Goal: Task Accomplishment & Management: Complete application form

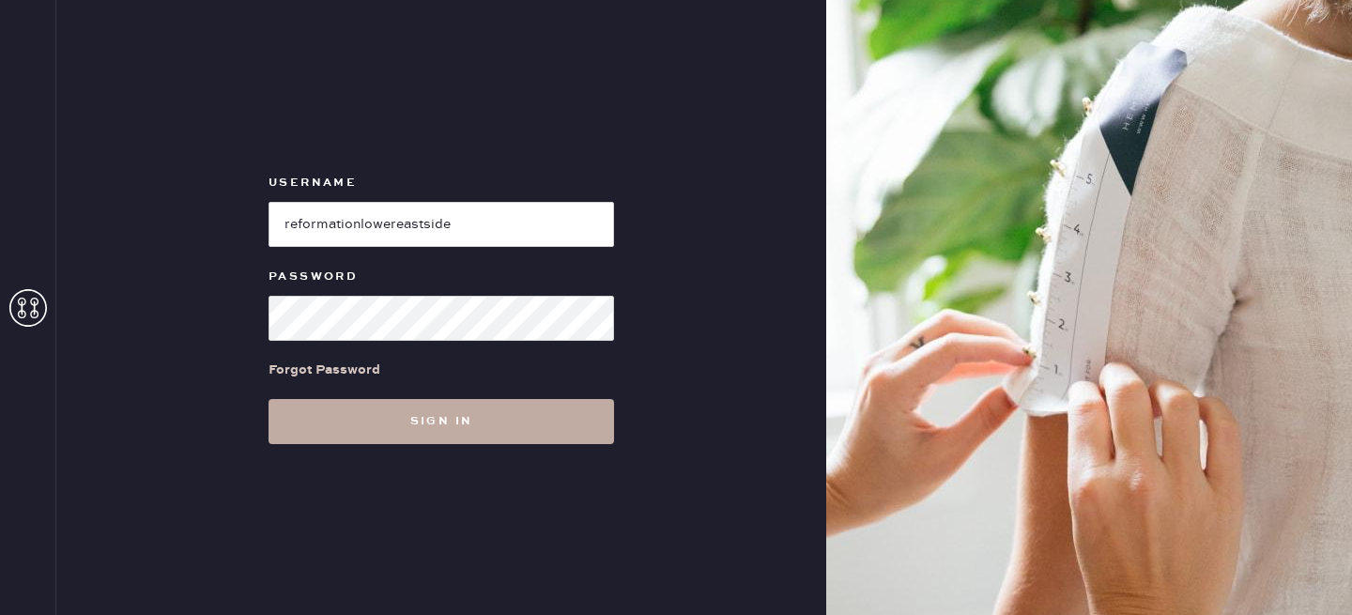
click at [364, 429] on button "Sign in" at bounding box center [440, 421] width 345 height 45
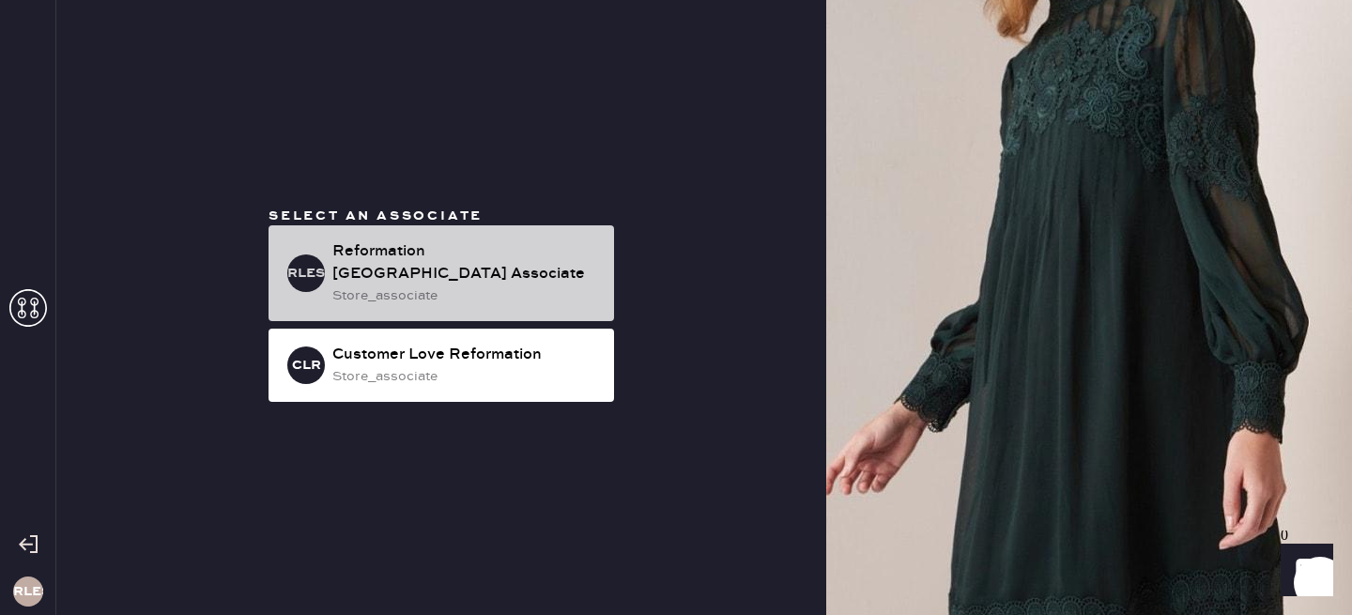
click at [520, 267] on div "Reformation [GEOGRAPHIC_DATA] Associate" at bounding box center [465, 262] width 267 height 45
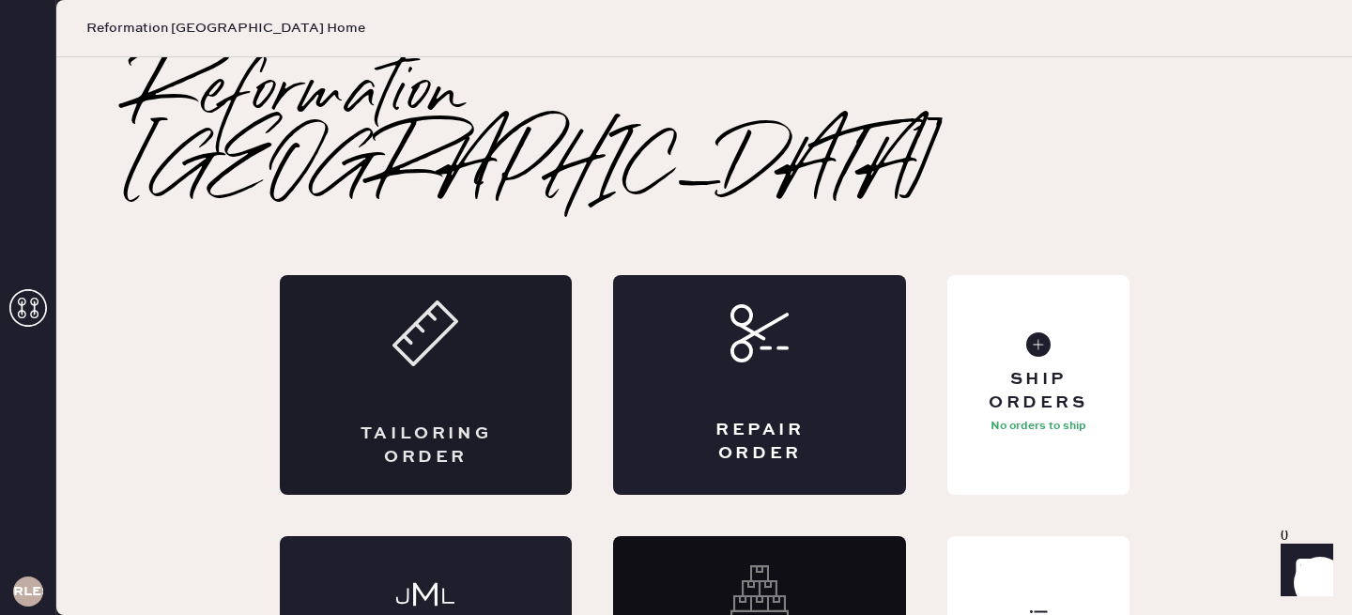
click at [495, 323] on div "Tailoring Order" at bounding box center [426, 385] width 293 height 220
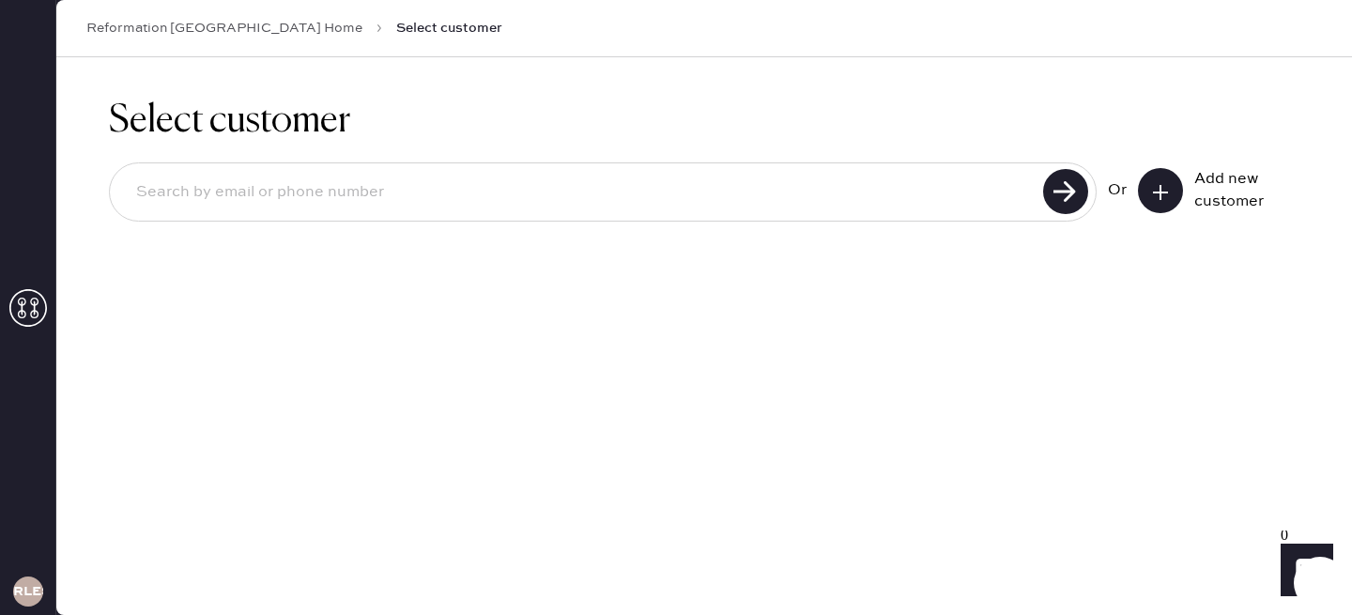
click at [522, 178] on input at bounding box center [579, 192] width 916 height 43
click at [501, 192] on input at bounding box center [579, 192] width 916 height 43
click at [497, 191] on input at bounding box center [579, 192] width 916 height 43
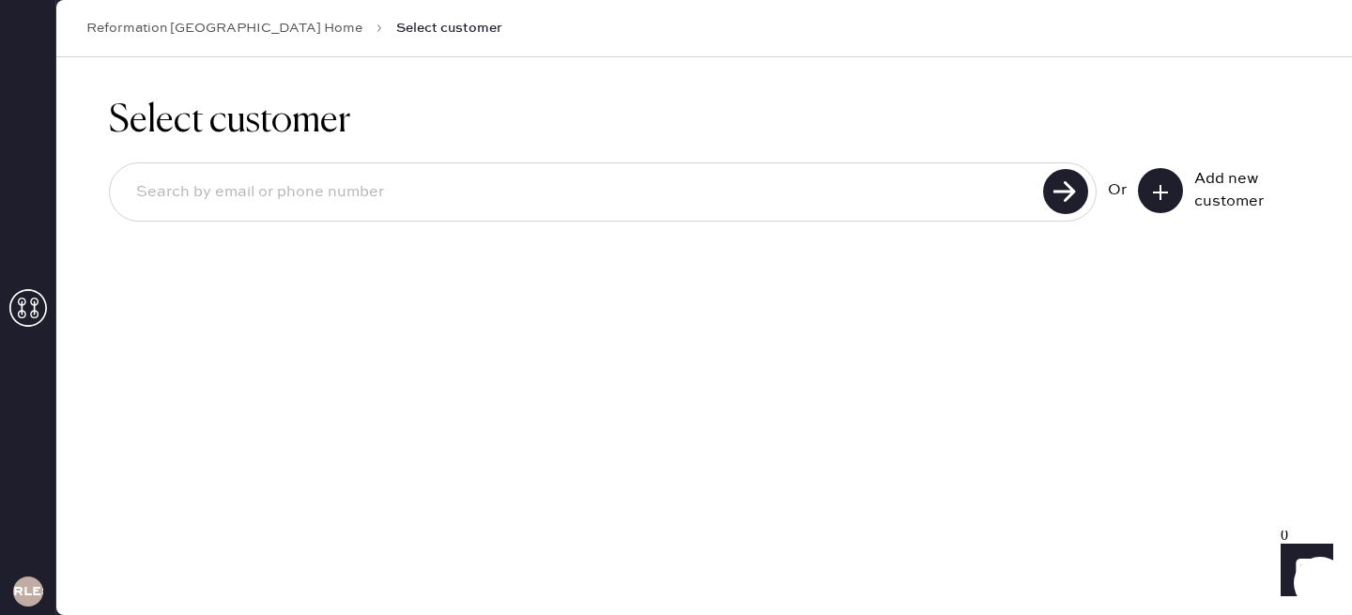
click at [1151, 202] on button at bounding box center [1160, 190] width 45 height 45
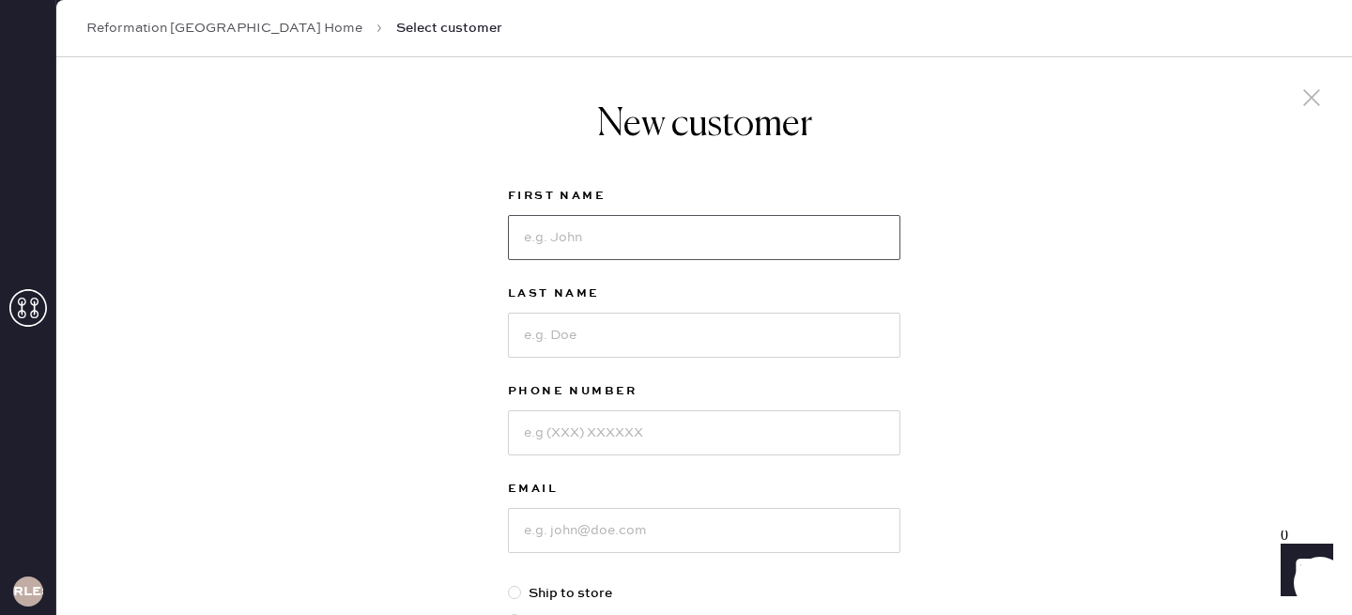
click at [668, 234] on input at bounding box center [704, 237] width 392 height 45
type input "[PERSON_NAME]"
type input "6038127793"
click at [610, 525] on input at bounding box center [704, 530] width 392 height 45
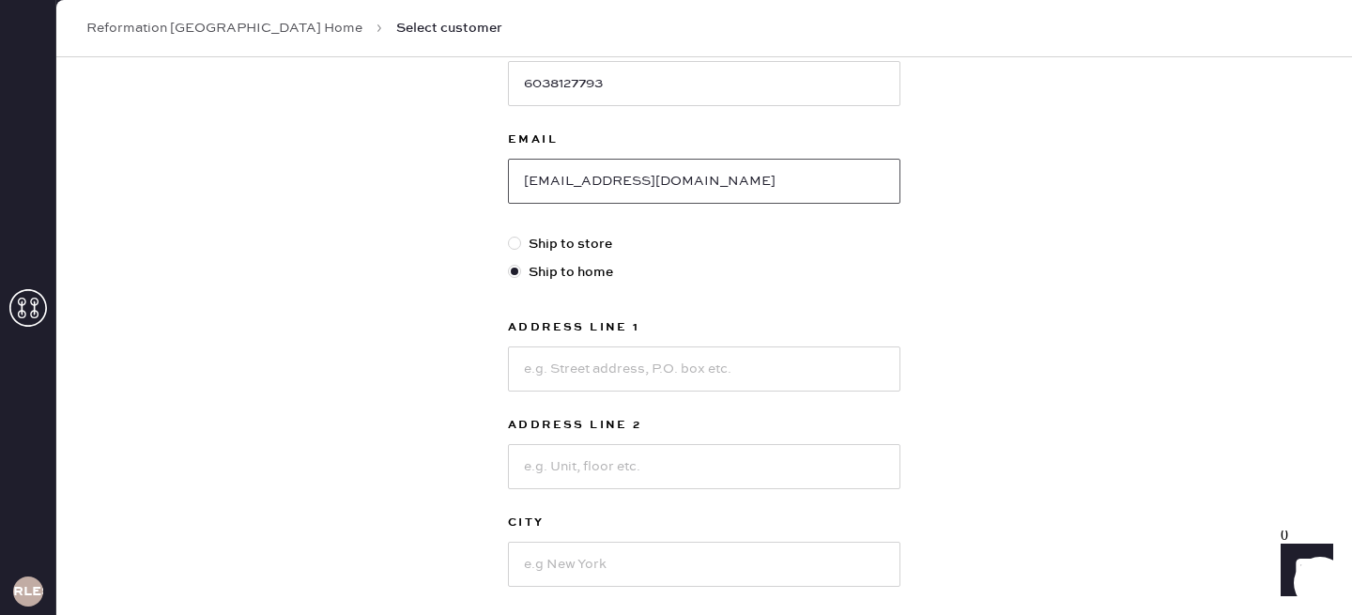
scroll to position [388, 0]
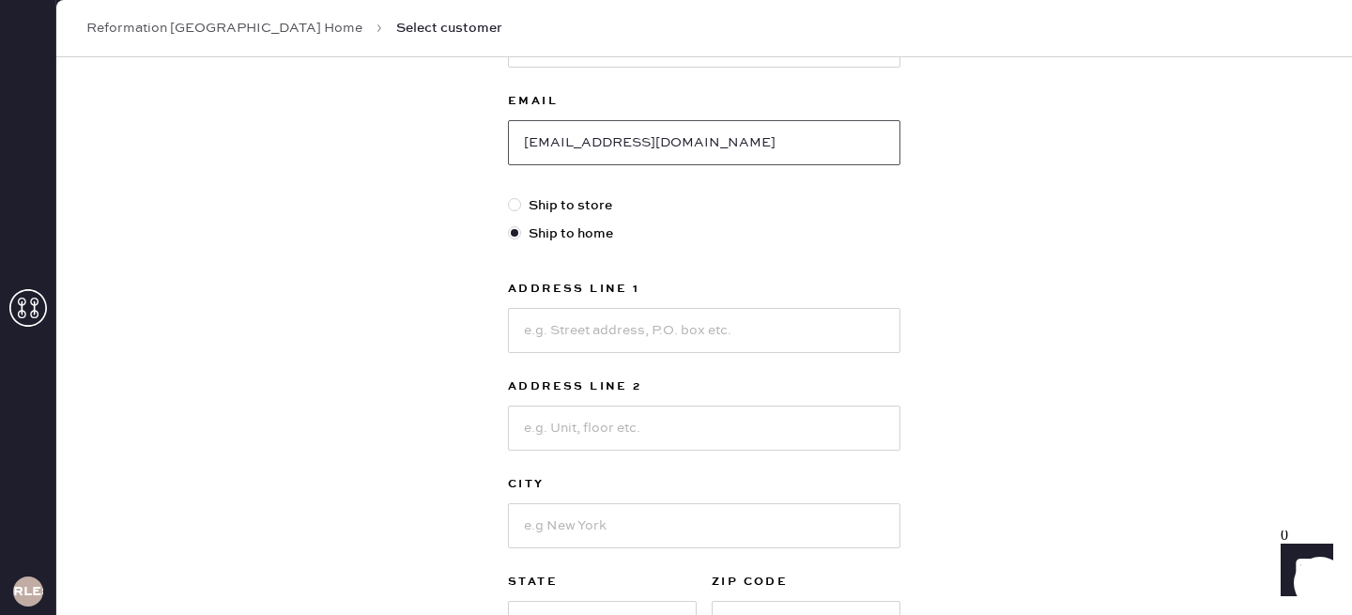
type input "[EMAIL_ADDRESS][DOMAIN_NAME]"
click at [601, 331] on input at bounding box center [704, 330] width 392 height 45
type input "244"
click at [513, 208] on div at bounding box center [514, 204] width 13 height 13
click at [509, 196] on input "Ship to store" at bounding box center [508, 195] width 1 height 1
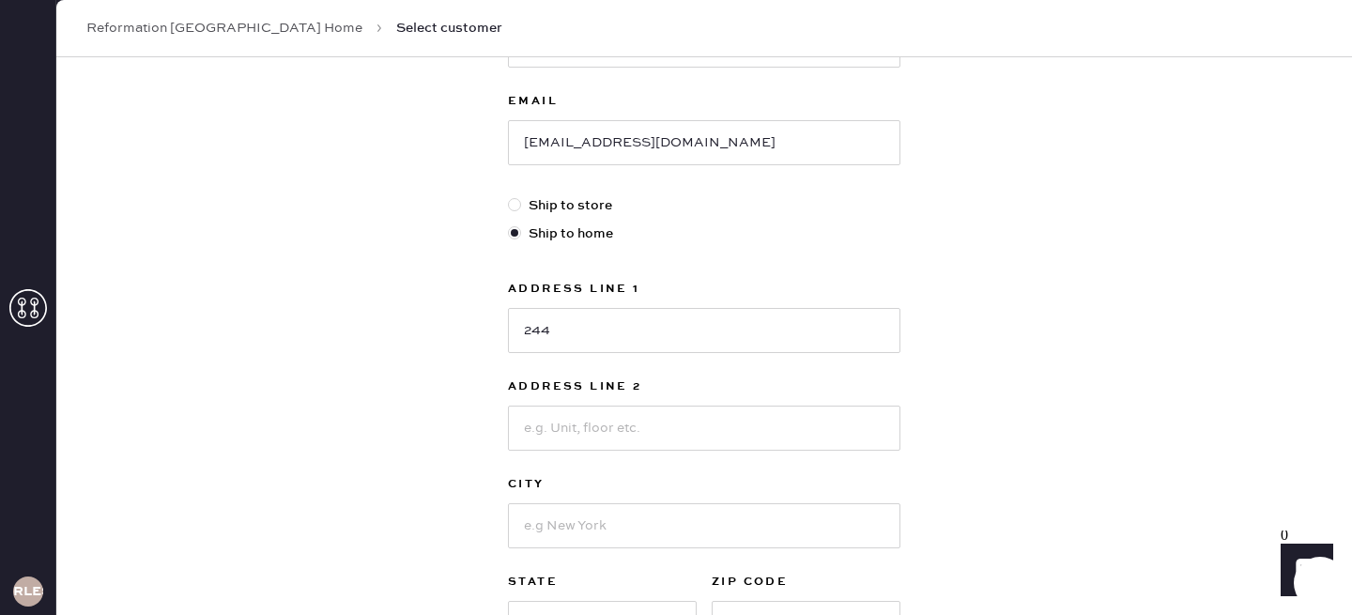
radio input "true"
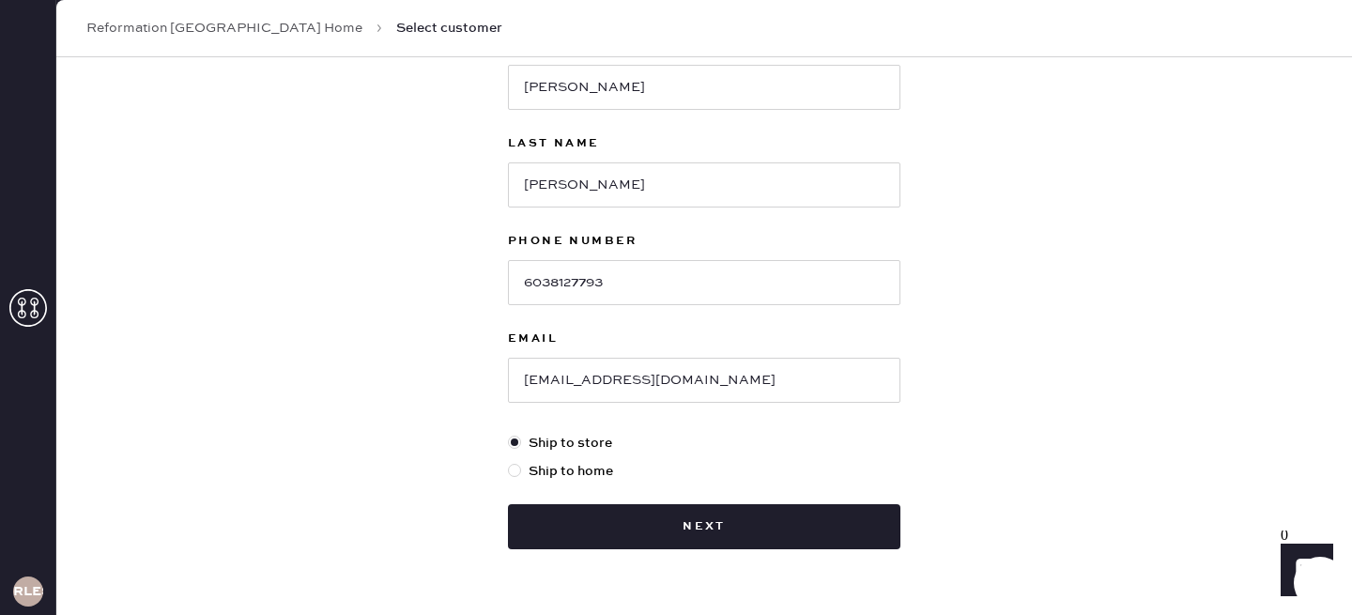
scroll to position [205, 0]
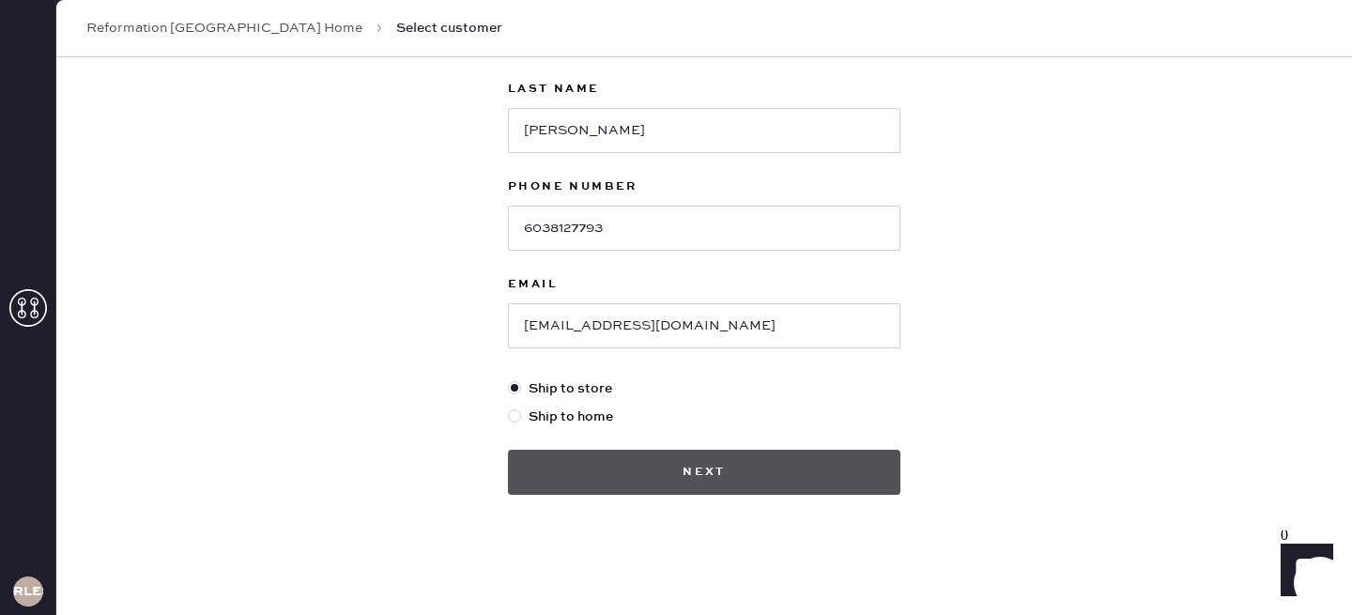
click at [616, 476] on button "Next" at bounding box center [704, 472] width 392 height 45
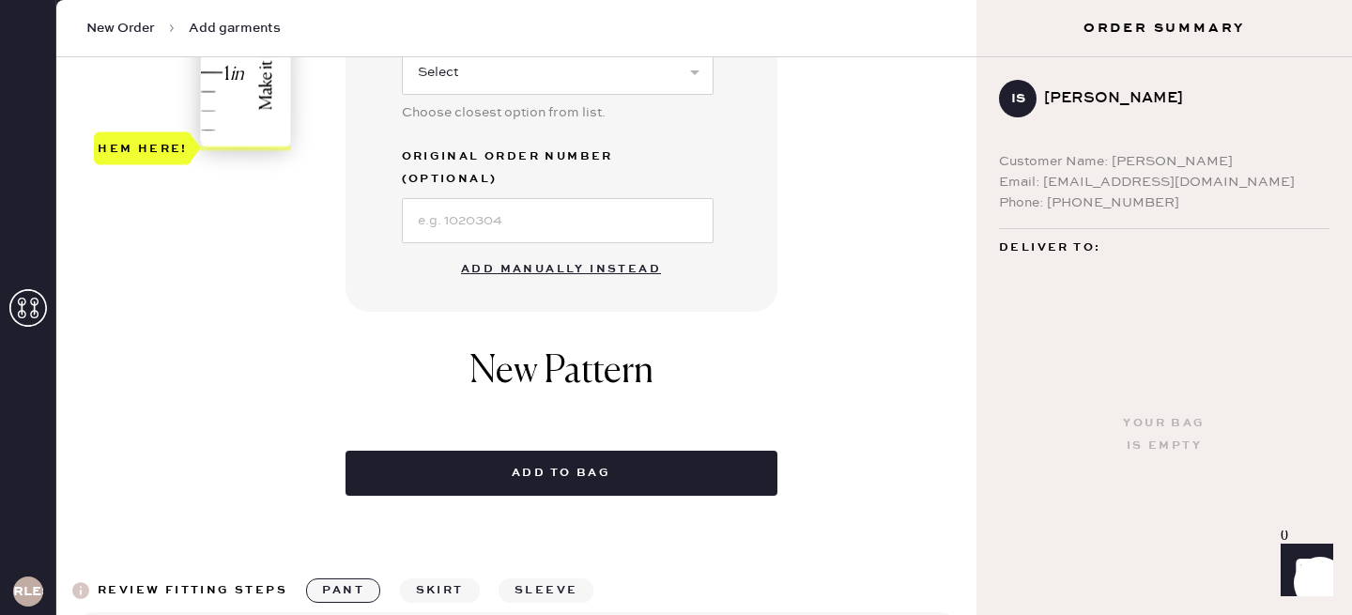
scroll to position [635, 0]
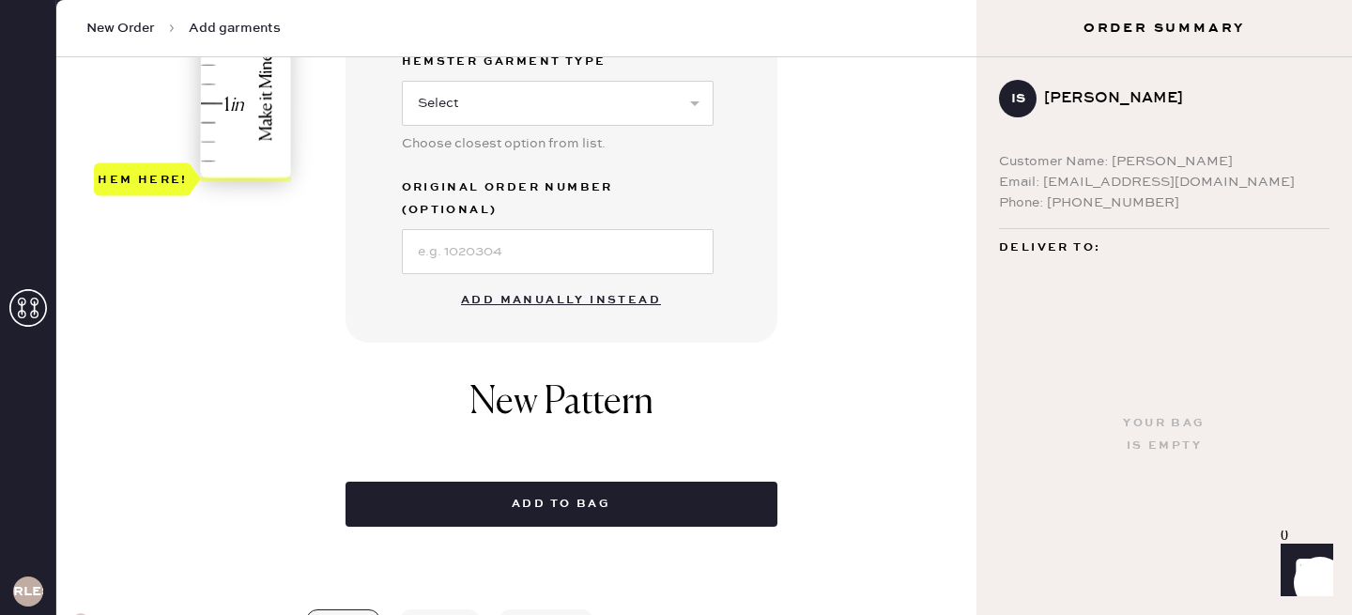
click at [559, 282] on button "Add manually instead" at bounding box center [561, 301] width 222 height 38
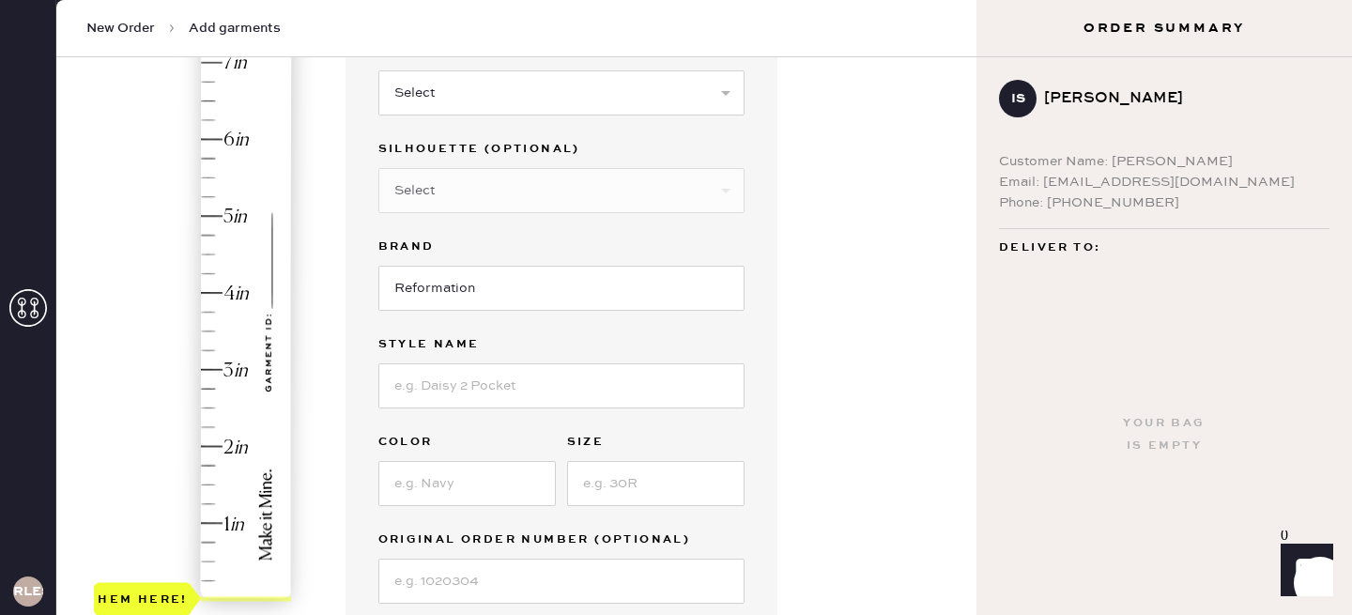
scroll to position [157, 0]
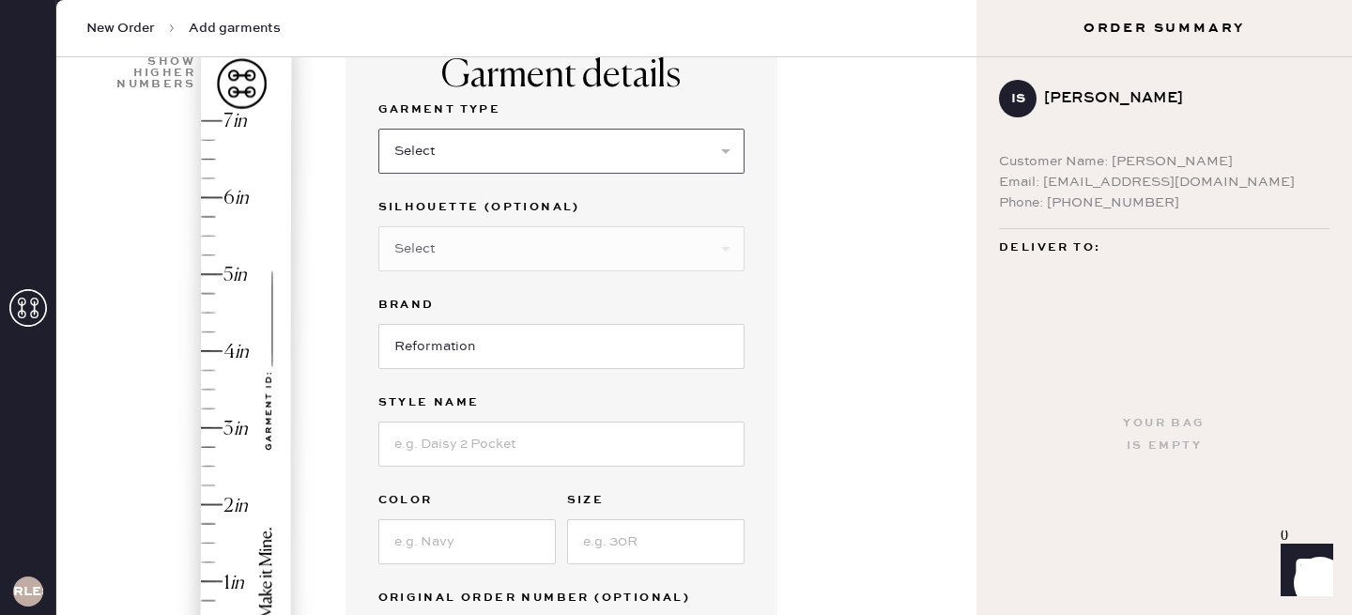
click at [571, 173] on select "Select Basic Skirt Jeans Leggings Pants Shorts Basic Sleeved Dress Basic Sleeve…" at bounding box center [561, 151] width 366 height 45
select select "2"
click at [378, 129] on select "Select Basic Skirt Jeans Leggings Pants Shorts Basic Sleeved Dress Basic Sleeve…" at bounding box center [561, 151] width 366 height 45
click at [502, 236] on select "Select Shorts Cropped Flare Boot Cut Straight Skinny Other" at bounding box center [561, 248] width 366 height 45
click at [477, 440] on input at bounding box center [561, 443] width 366 height 45
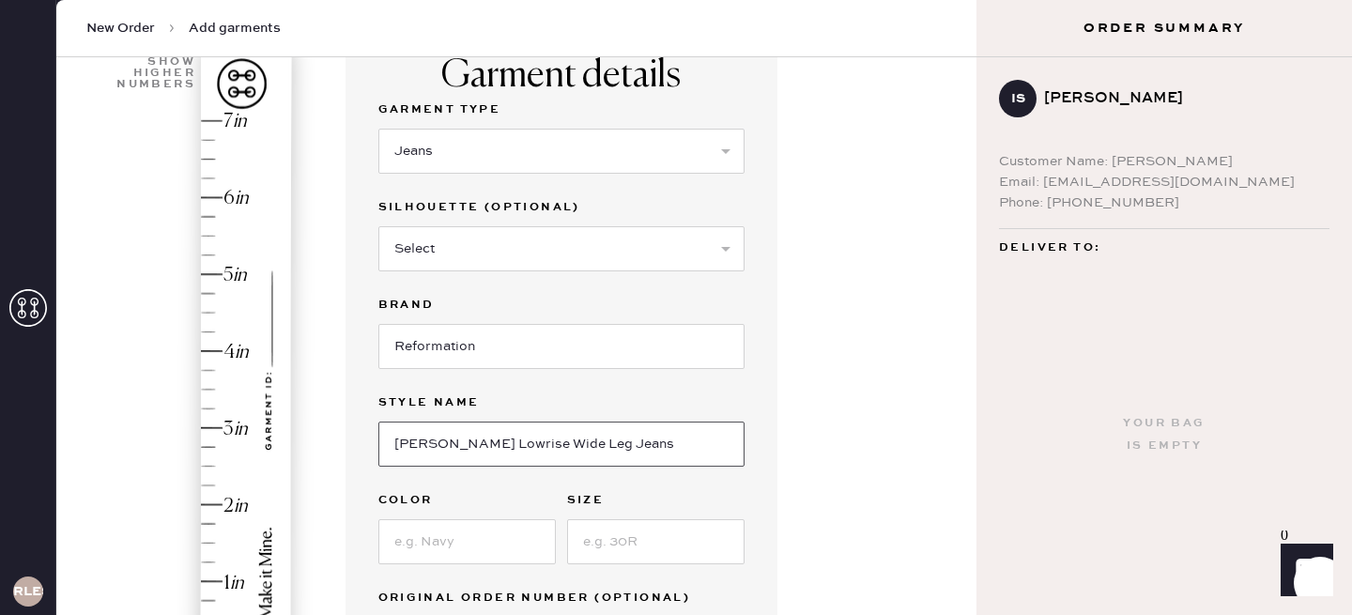
click at [461, 442] on input "[PERSON_NAME] Lowrise Wide Leg Jeans" at bounding box center [561, 443] width 366 height 45
click at [459, 444] on input "[PERSON_NAME] rise Wide Leg Jeans" at bounding box center [561, 443] width 366 height 45
click at [487, 445] on input "[PERSON_NAME] Low Rise Wide Leg Jeans" at bounding box center [561, 443] width 366 height 45
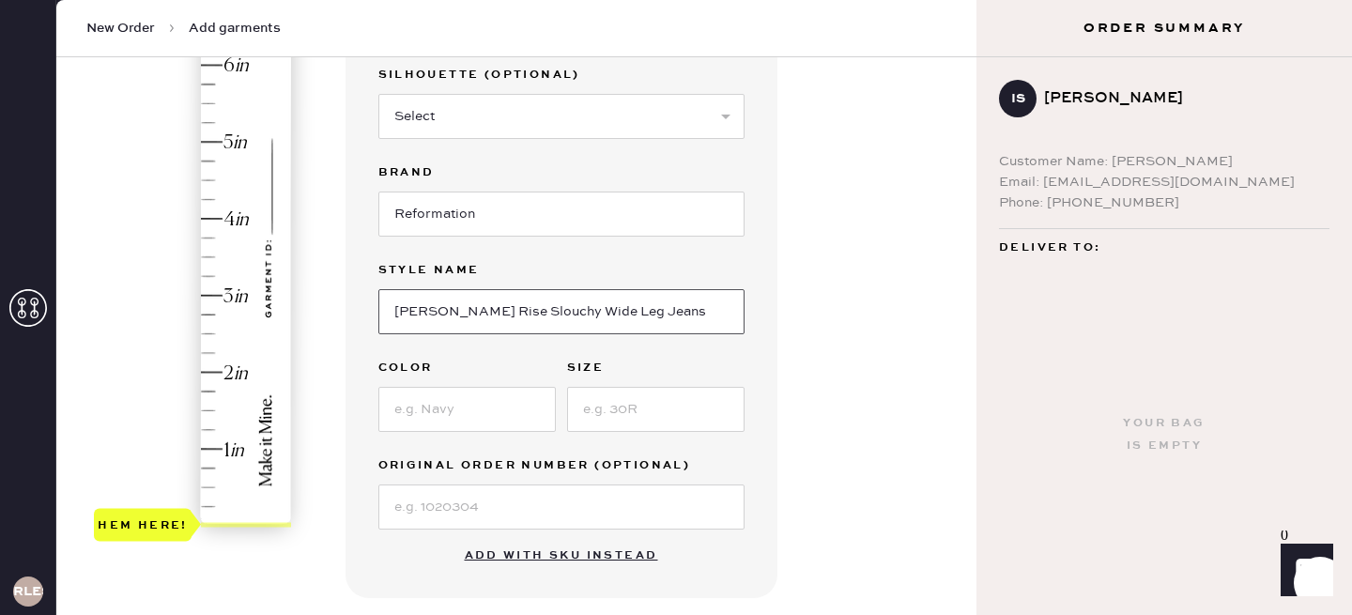
scroll to position [316, 0]
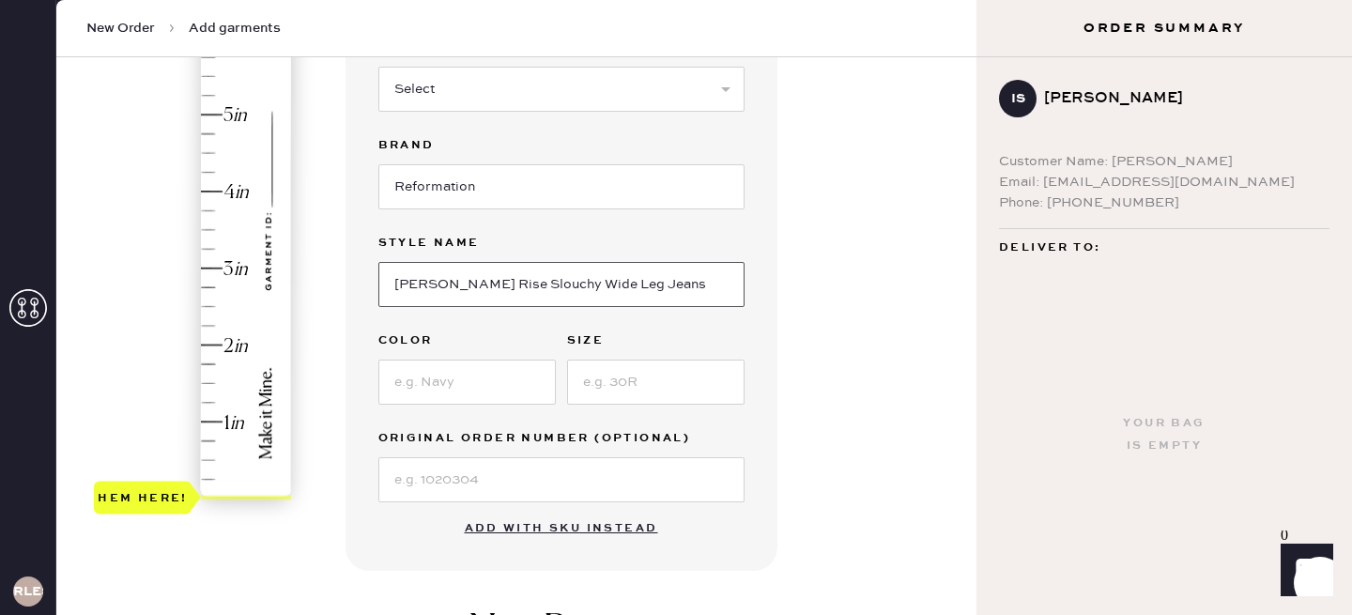
type input "[PERSON_NAME] Rise Slouchy Wide Leg Jeans"
click at [467, 382] on input at bounding box center [466, 382] width 177 height 45
type input "Sand Dollar"
click at [635, 378] on input at bounding box center [655, 382] width 177 height 45
type input "25"
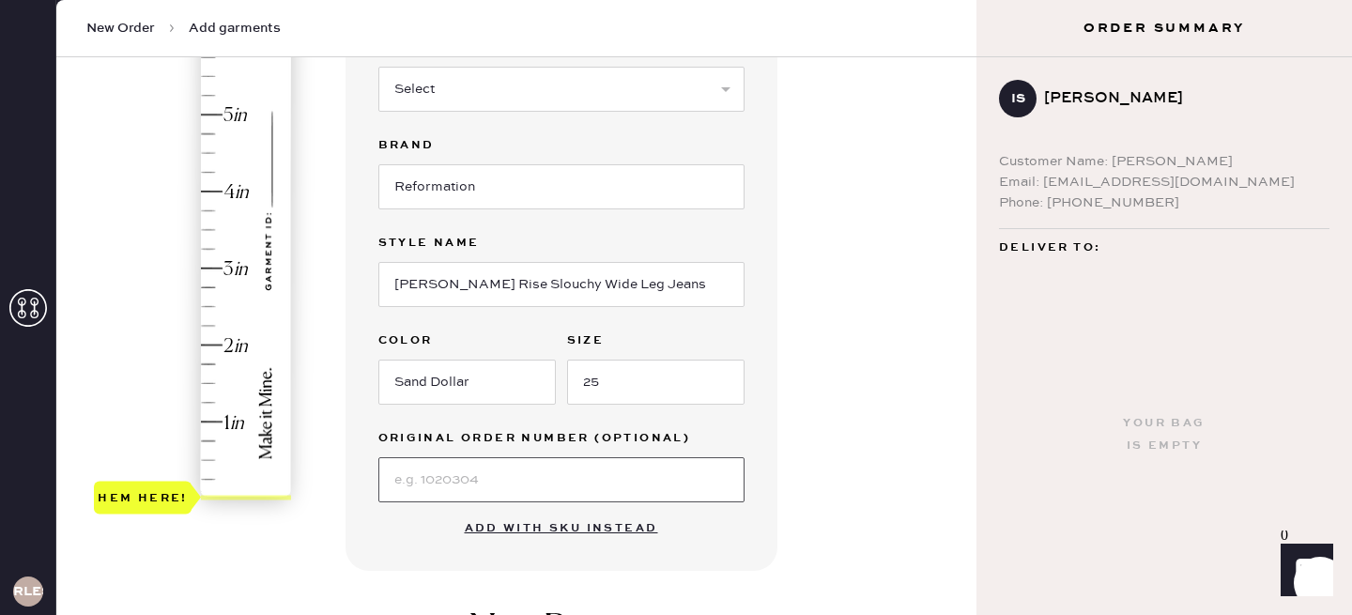
click at [644, 471] on input at bounding box center [561, 479] width 366 height 45
click at [205, 269] on div "Hem here!" at bounding box center [194, 230] width 200 height 554
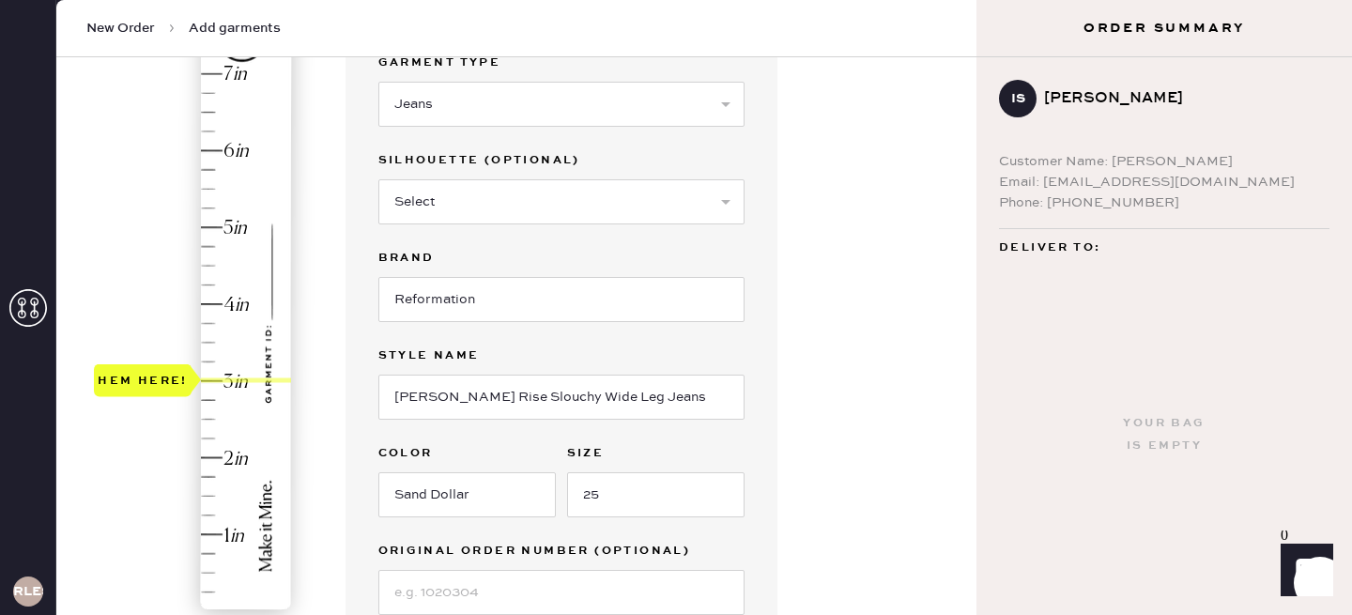
scroll to position [200, 0]
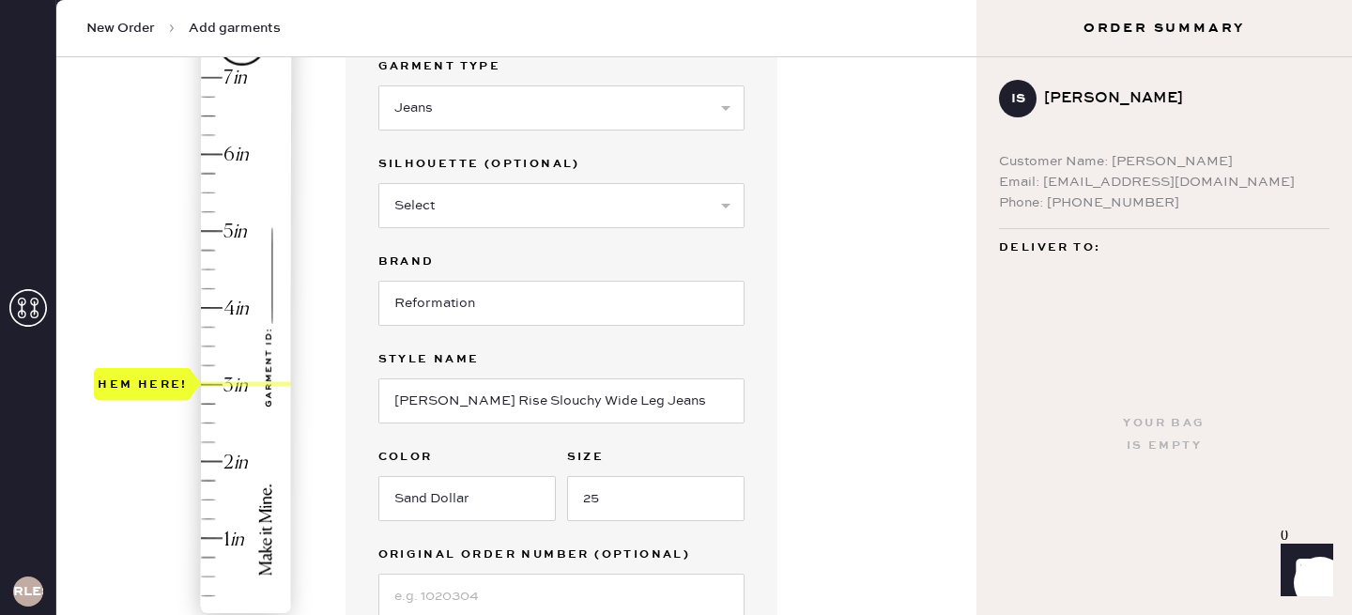
type input "2.75"
click at [213, 403] on div "Hem here!" at bounding box center [194, 346] width 200 height 554
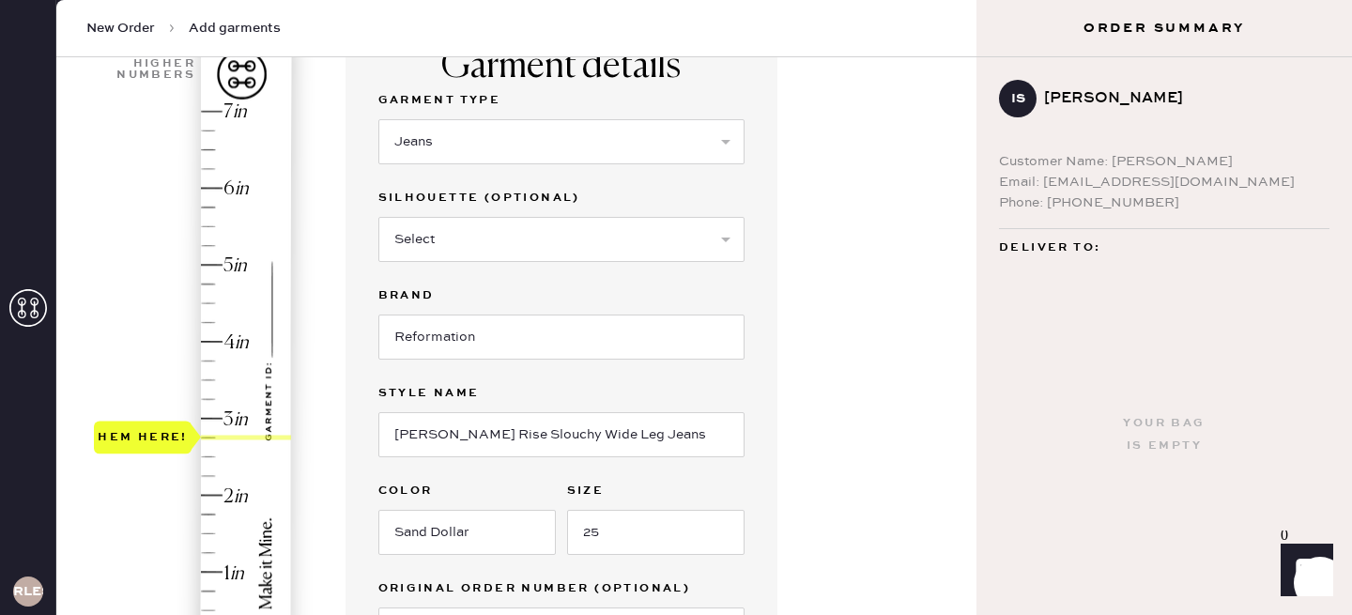
scroll to position [168, 0]
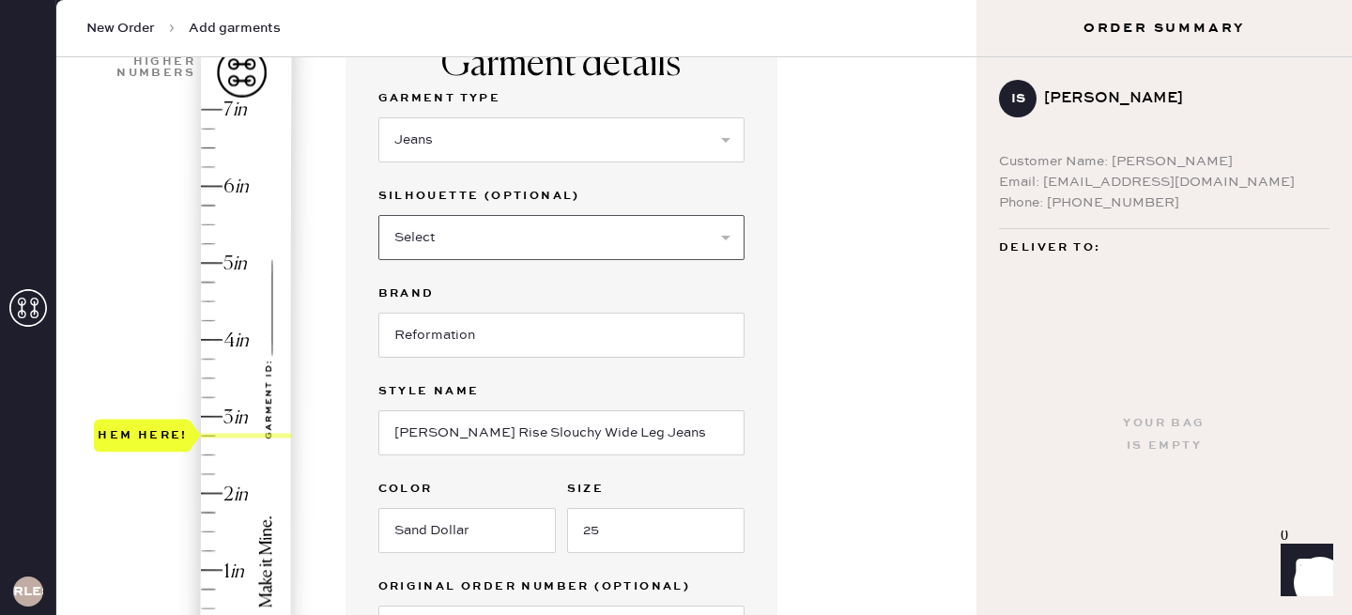
click at [668, 229] on select "Select Shorts Cropped Flare Boot Cut Straight Skinny Other" at bounding box center [561, 237] width 366 height 45
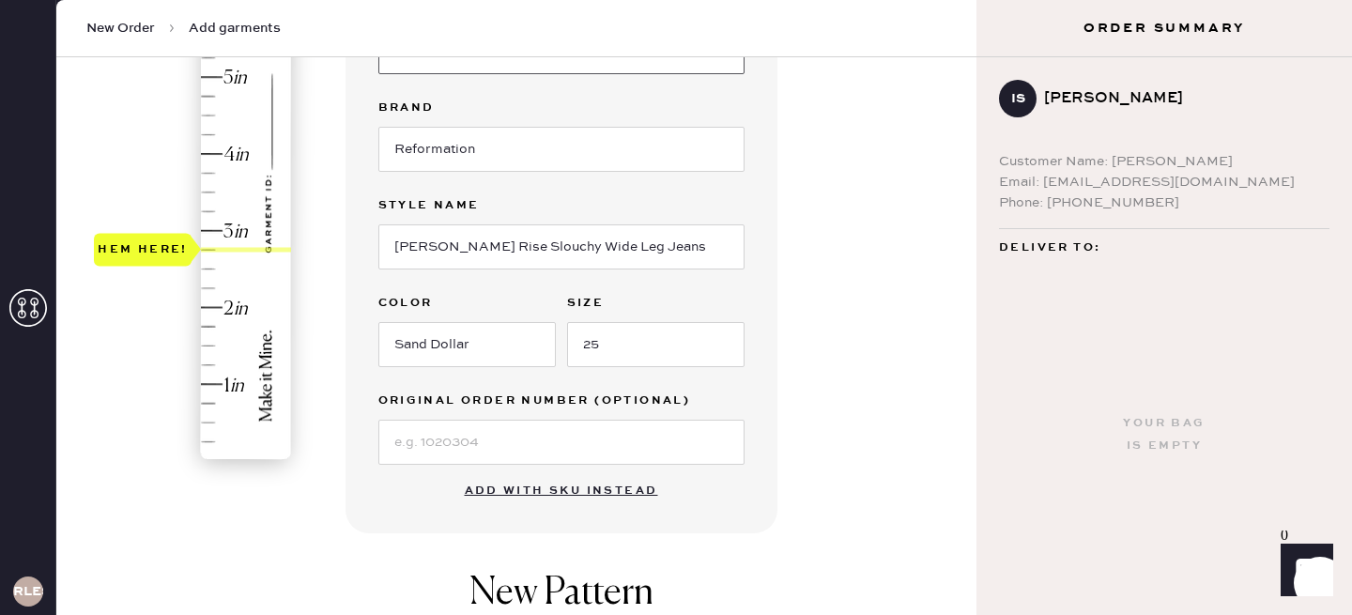
scroll to position [455, 0]
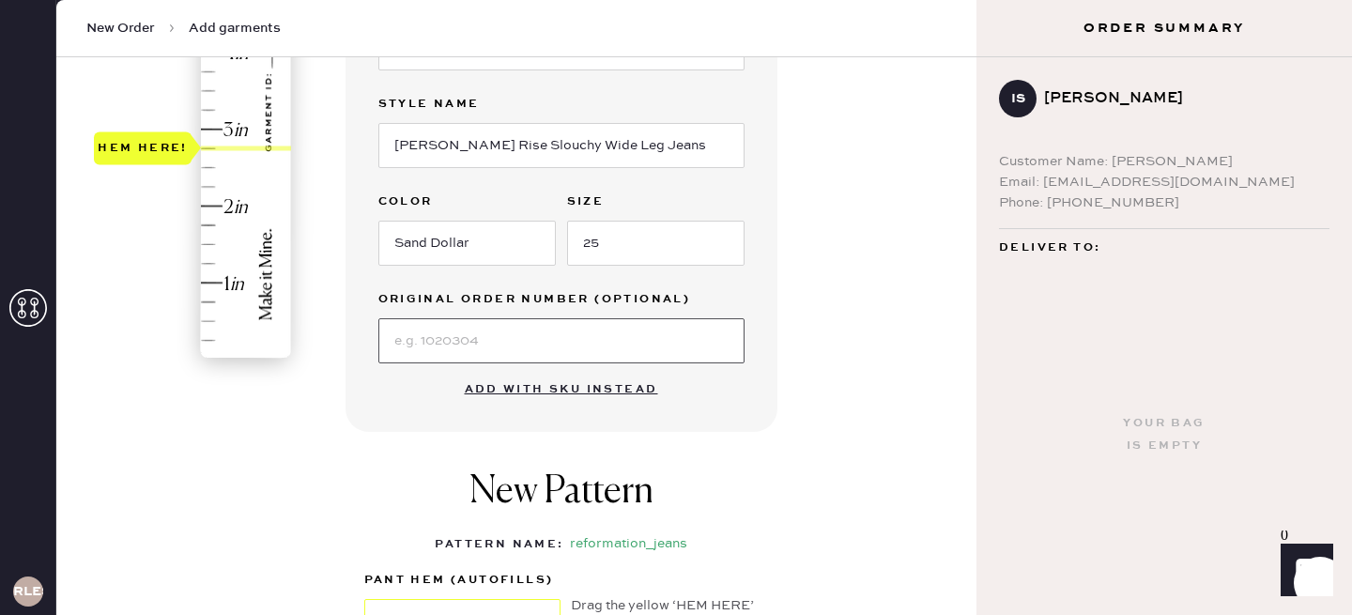
click at [691, 333] on input at bounding box center [561, 340] width 366 height 45
click at [786, 338] on div "Garment details Garment Type Select Basic Skirt Jeans Leggings Pants Shorts Bas…" at bounding box center [653, 265] width 617 height 1066
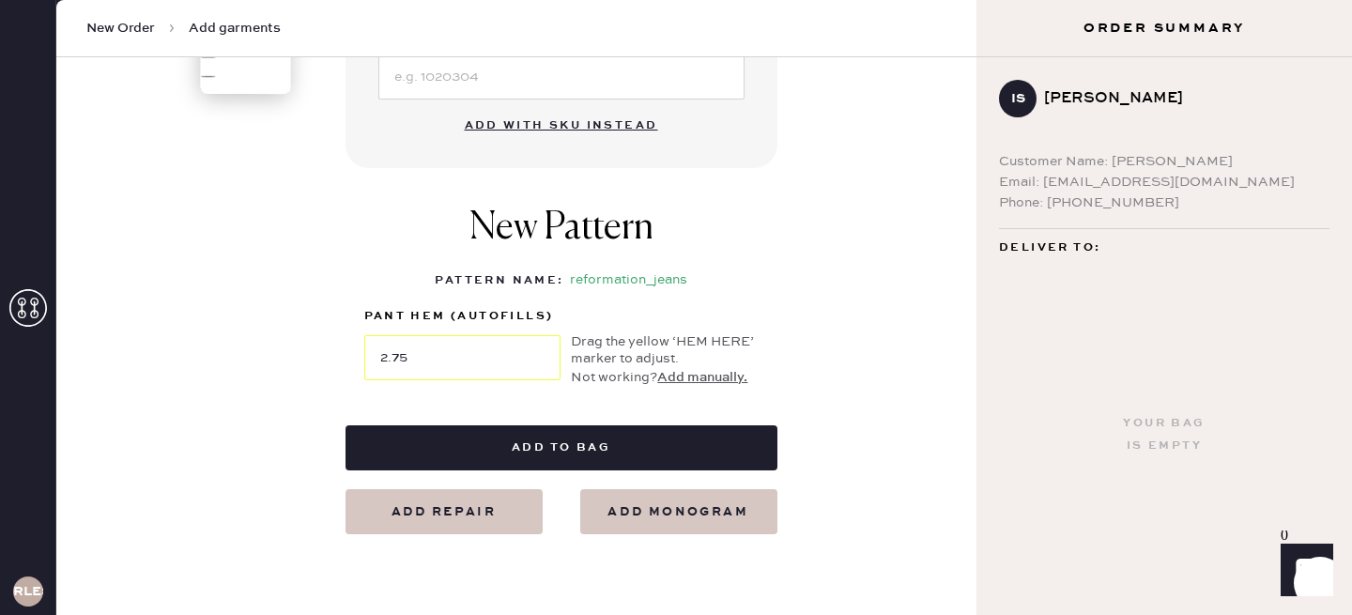
scroll to position [724, 0]
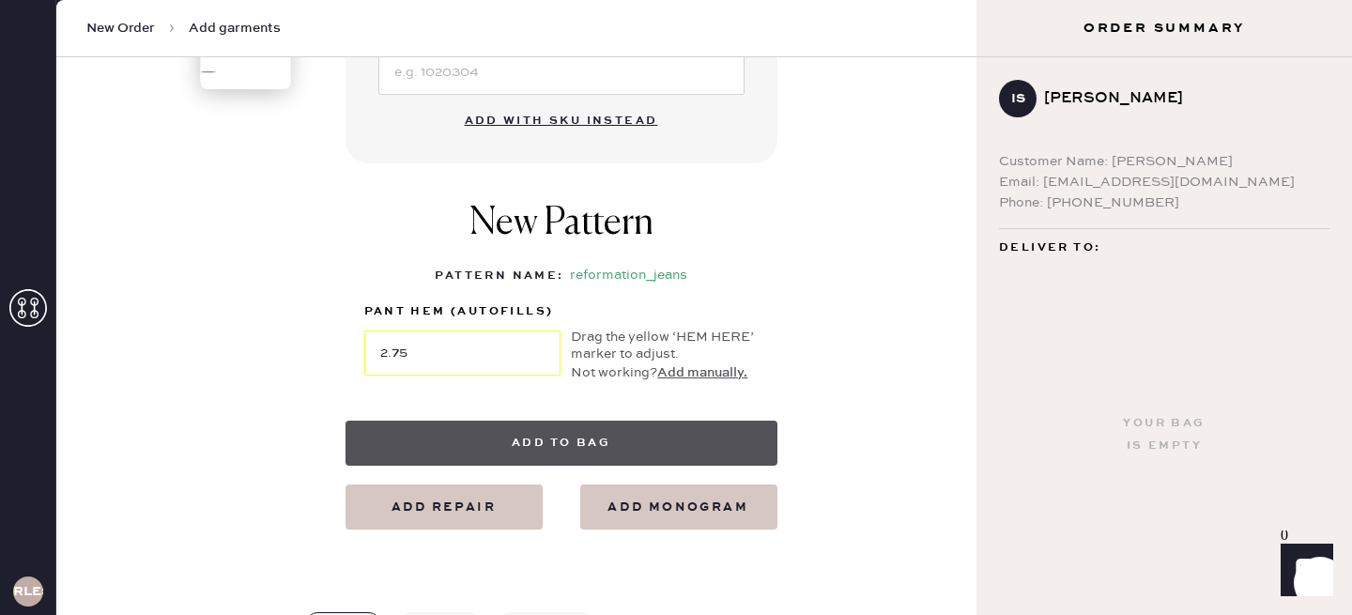
click at [709, 441] on button "Add to bag" at bounding box center [561, 443] width 432 height 45
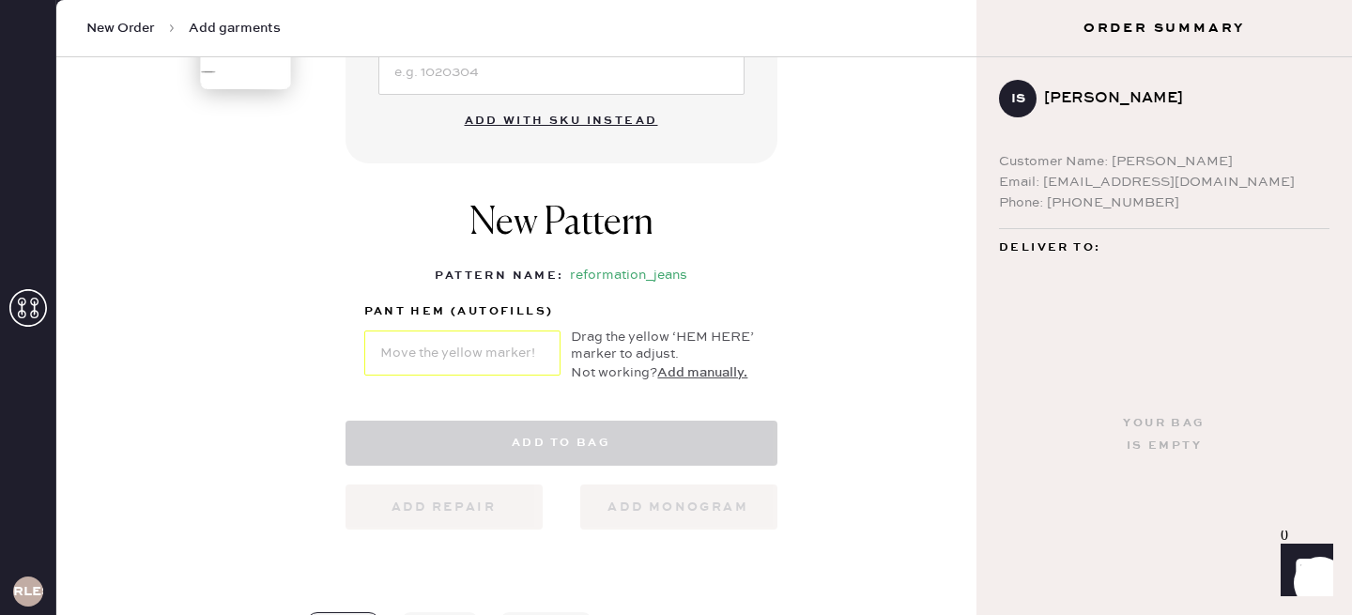
select select "2"
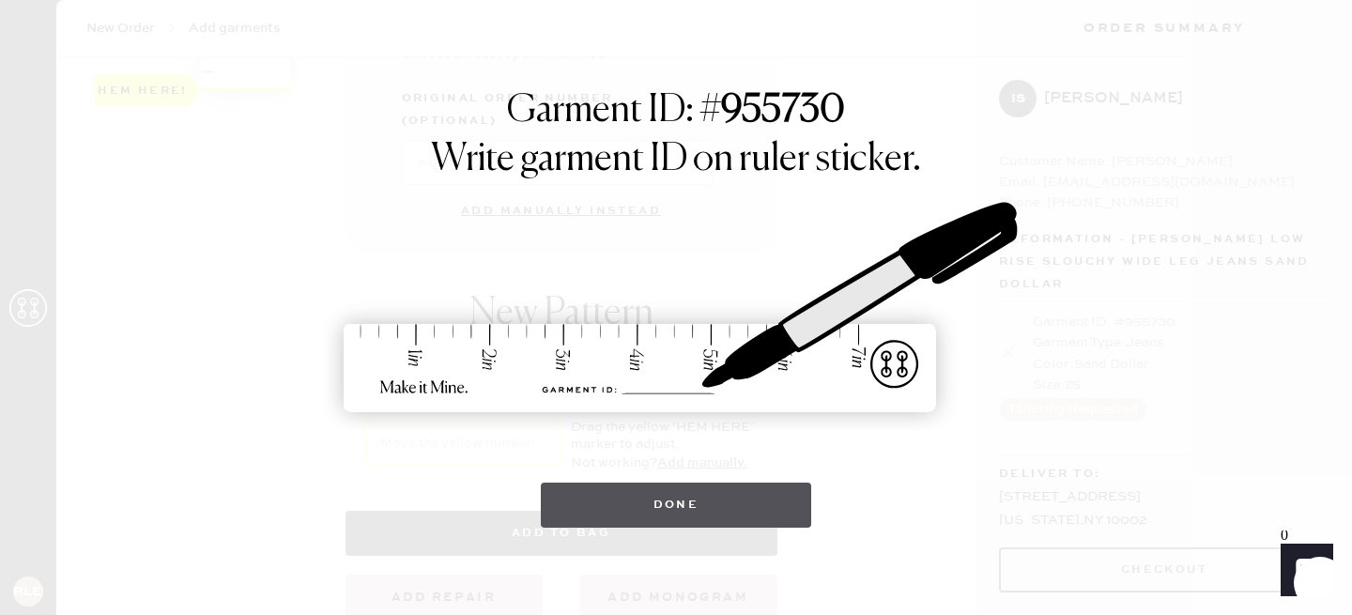
click at [722, 509] on button "Done" at bounding box center [676, 505] width 271 height 45
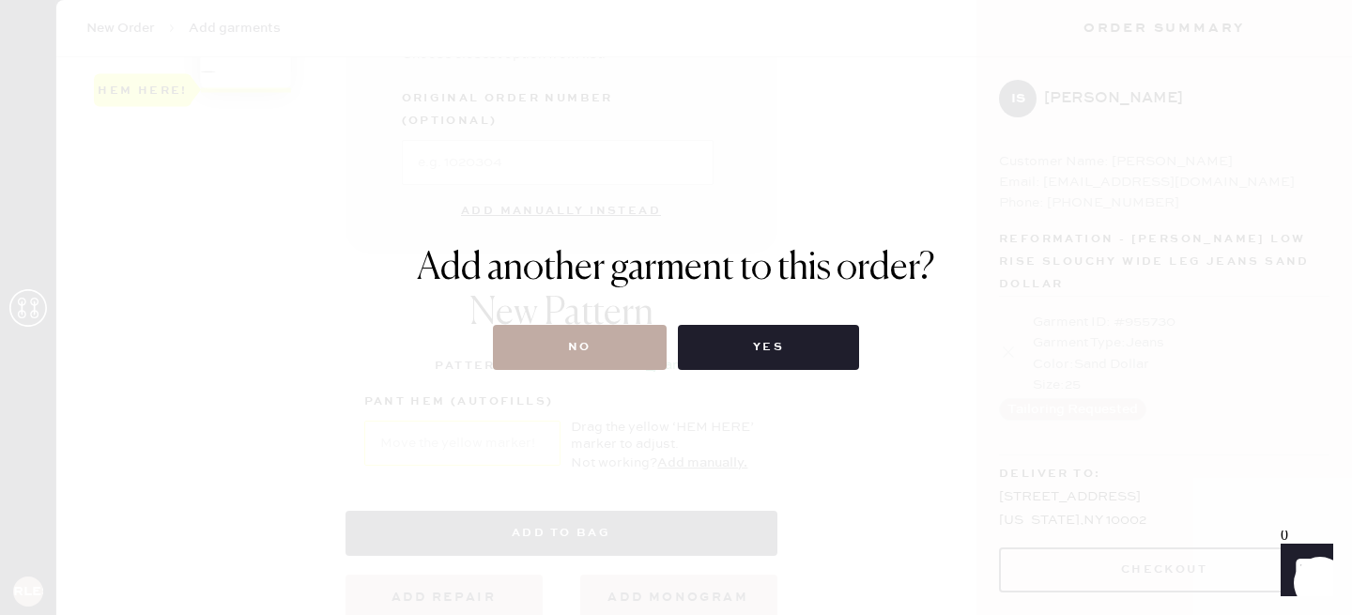
click at [597, 343] on button "No" at bounding box center [580, 347] width 174 height 45
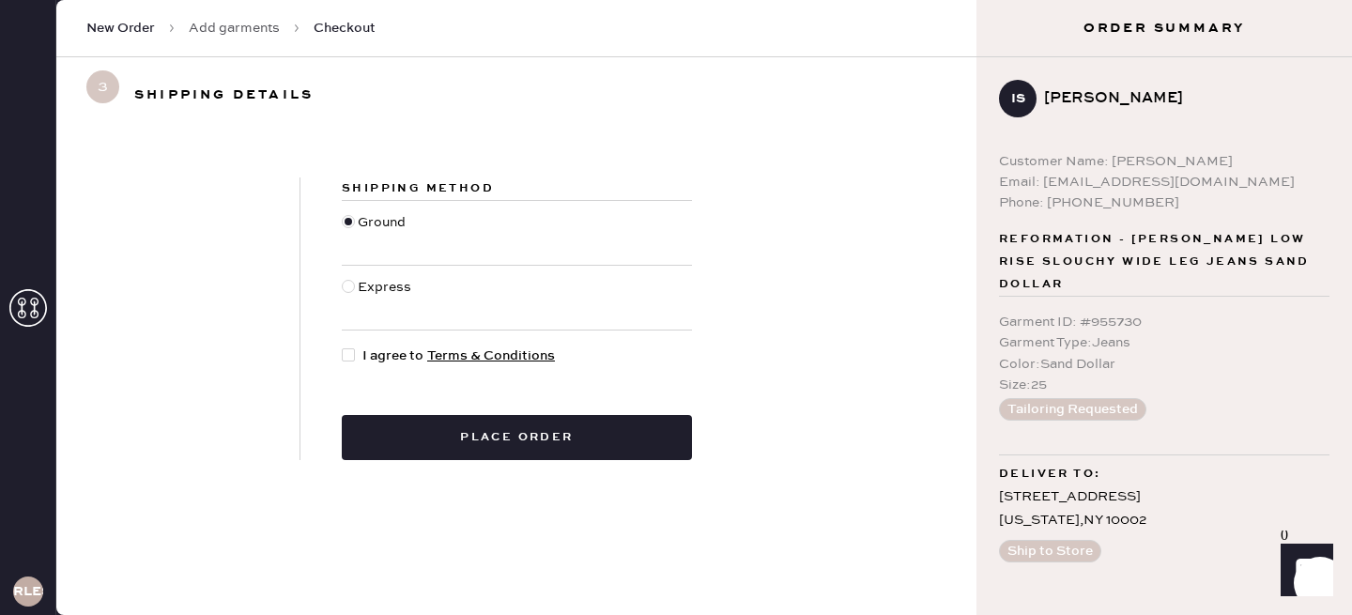
click at [370, 353] on span "I agree to Terms & Conditions" at bounding box center [458, 355] width 192 height 21
click at [343, 346] on input "I agree to Terms & Conditions" at bounding box center [342, 345] width 1 height 1
checkbox input "true"
click at [460, 403] on div "Shipping Method Ground Express I agree to Terms & Conditions Place order" at bounding box center [516, 318] width 433 height 283
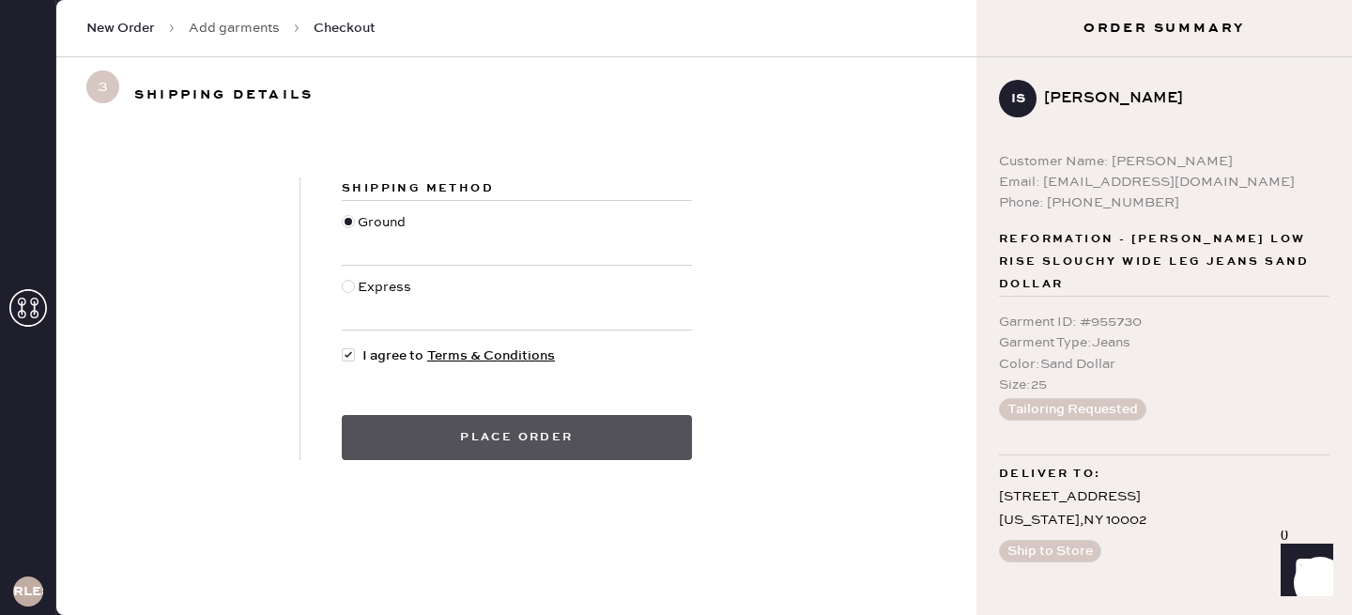
click at [460, 436] on button "Place order" at bounding box center [517, 437] width 350 height 45
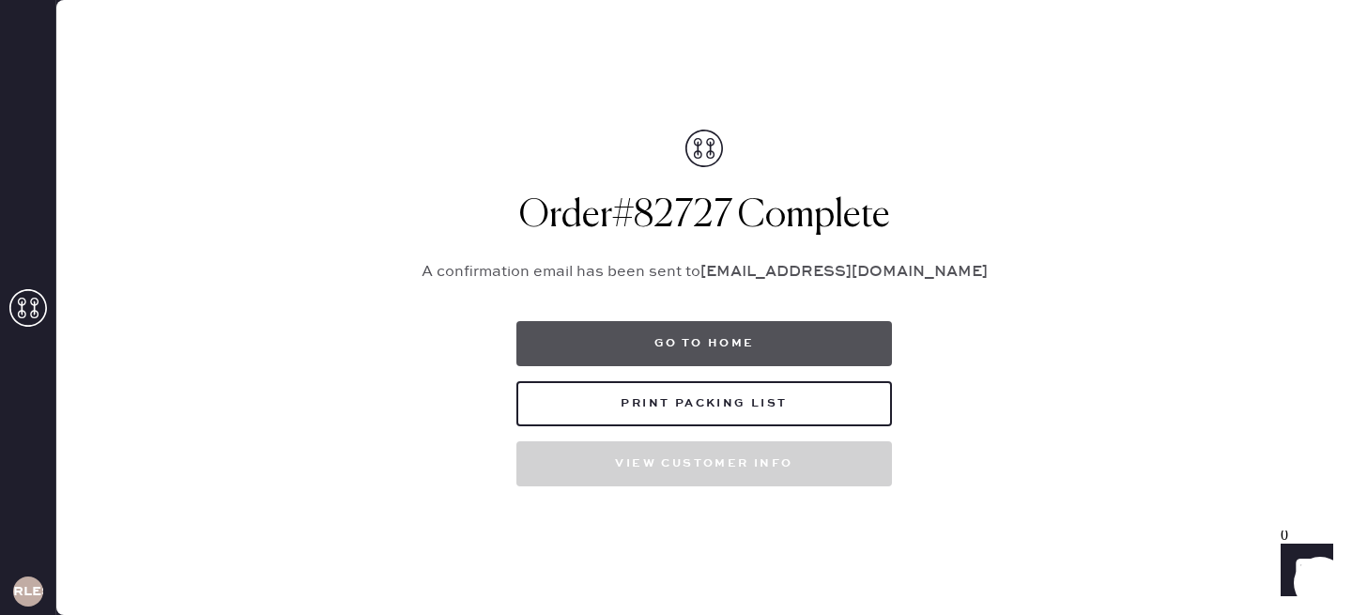
click at [713, 341] on button "Go to home" at bounding box center [703, 343] width 375 height 45
